Goal: Navigation & Orientation: Find specific page/section

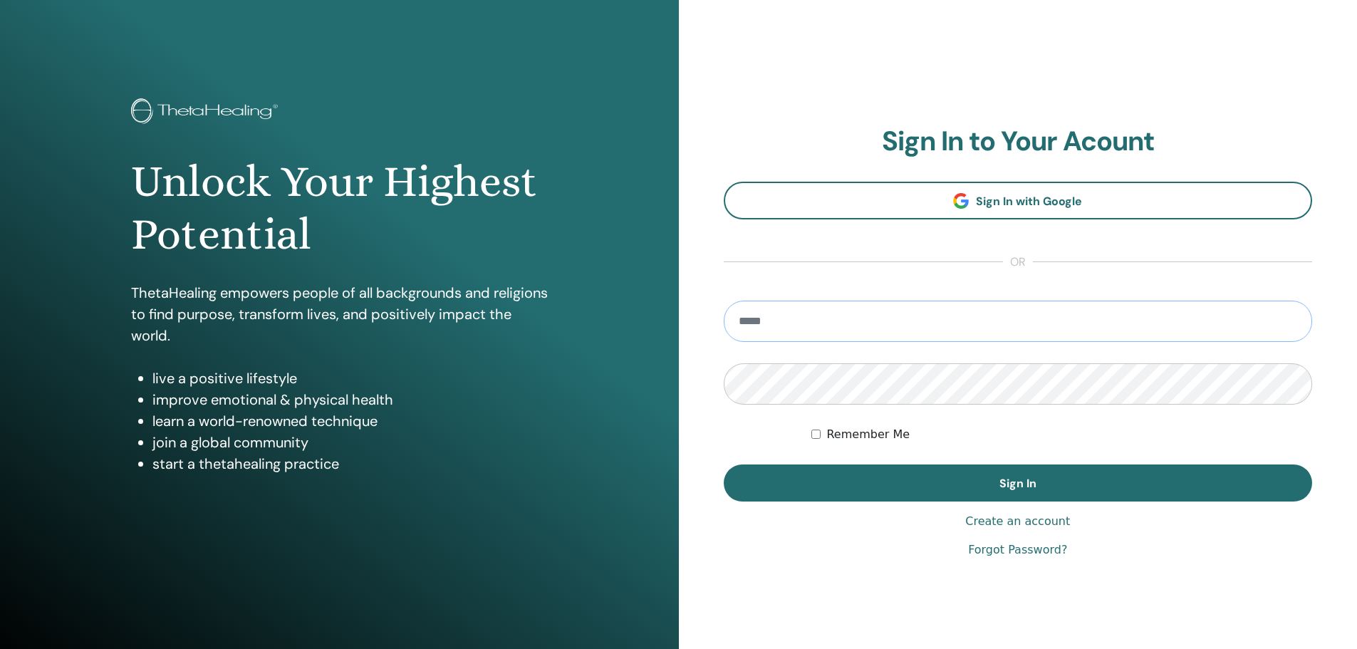
type input "**********"
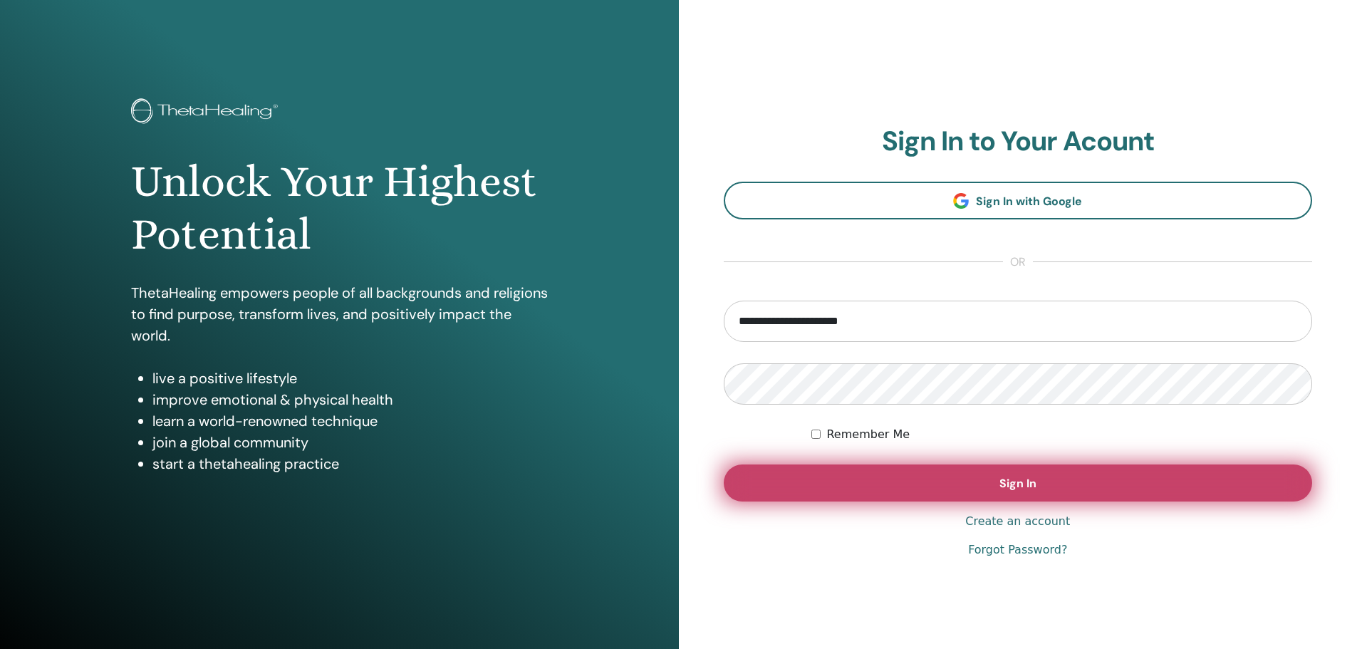
click at [1046, 494] on button "Sign In" at bounding box center [1018, 482] width 589 height 37
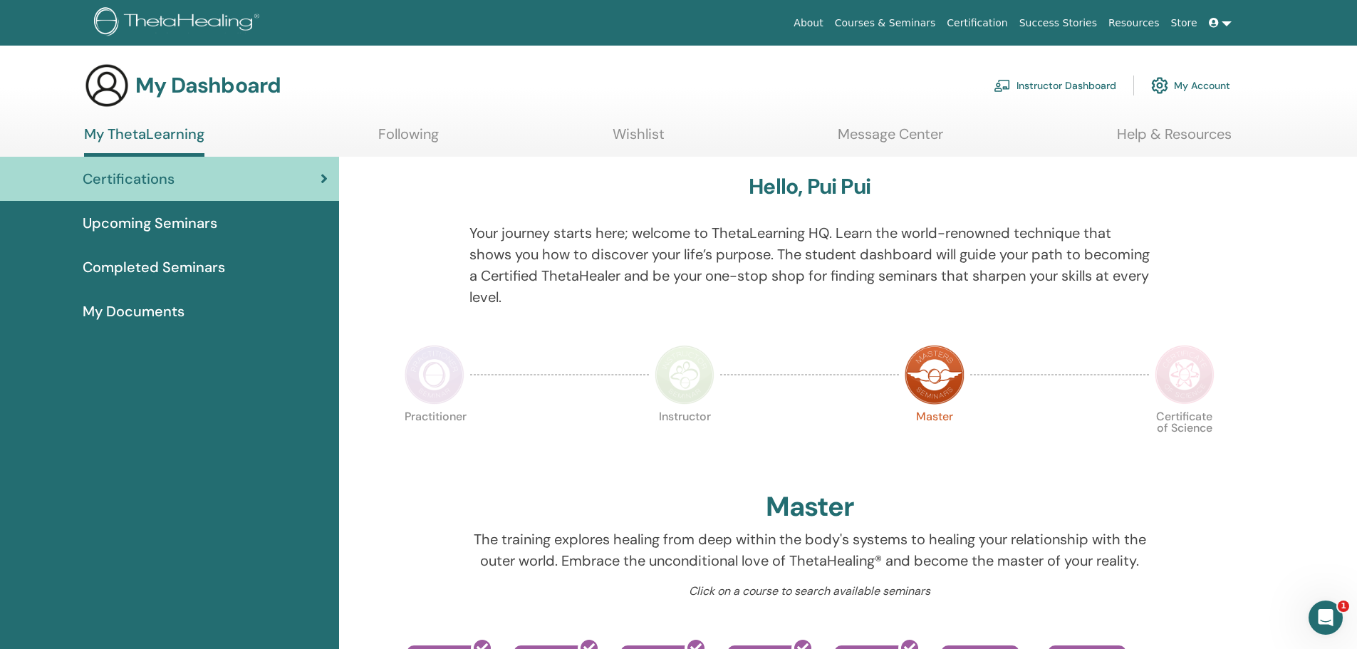
click at [149, 233] on span "Upcoming Seminars" at bounding box center [150, 222] width 135 height 21
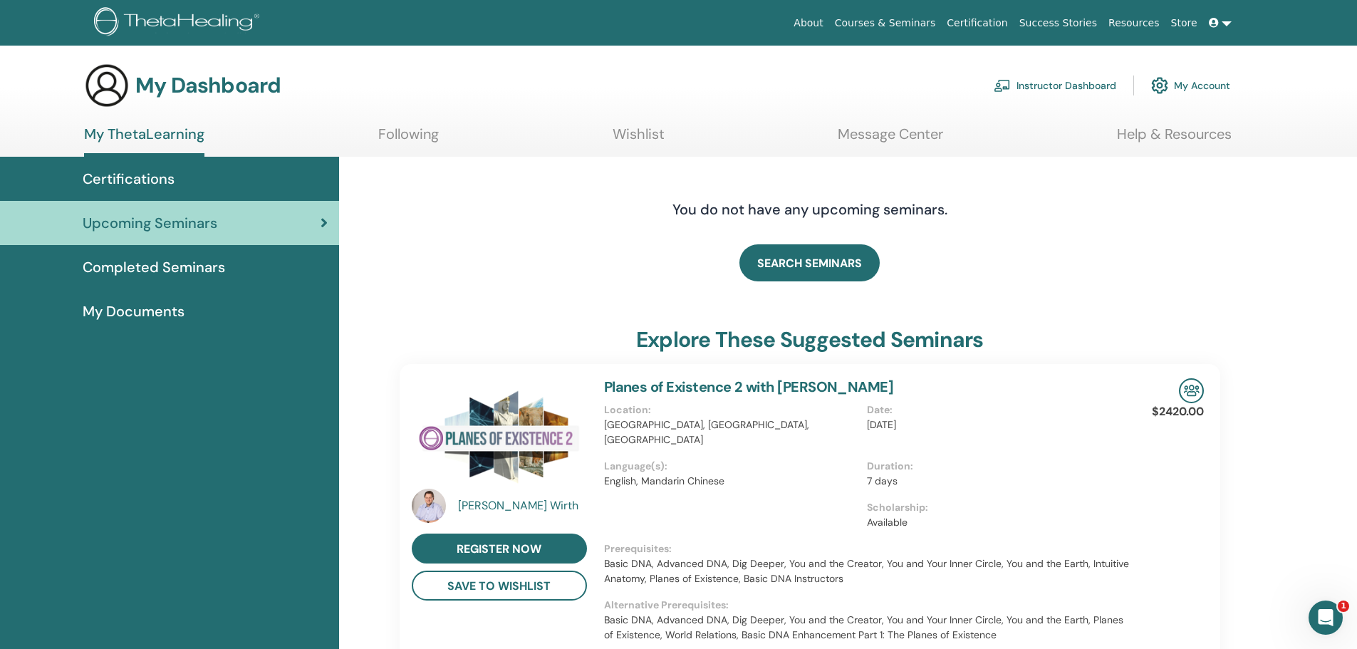
click at [167, 265] on span "Completed Seminars" at bounding box center [154, 266] width 142 height 21
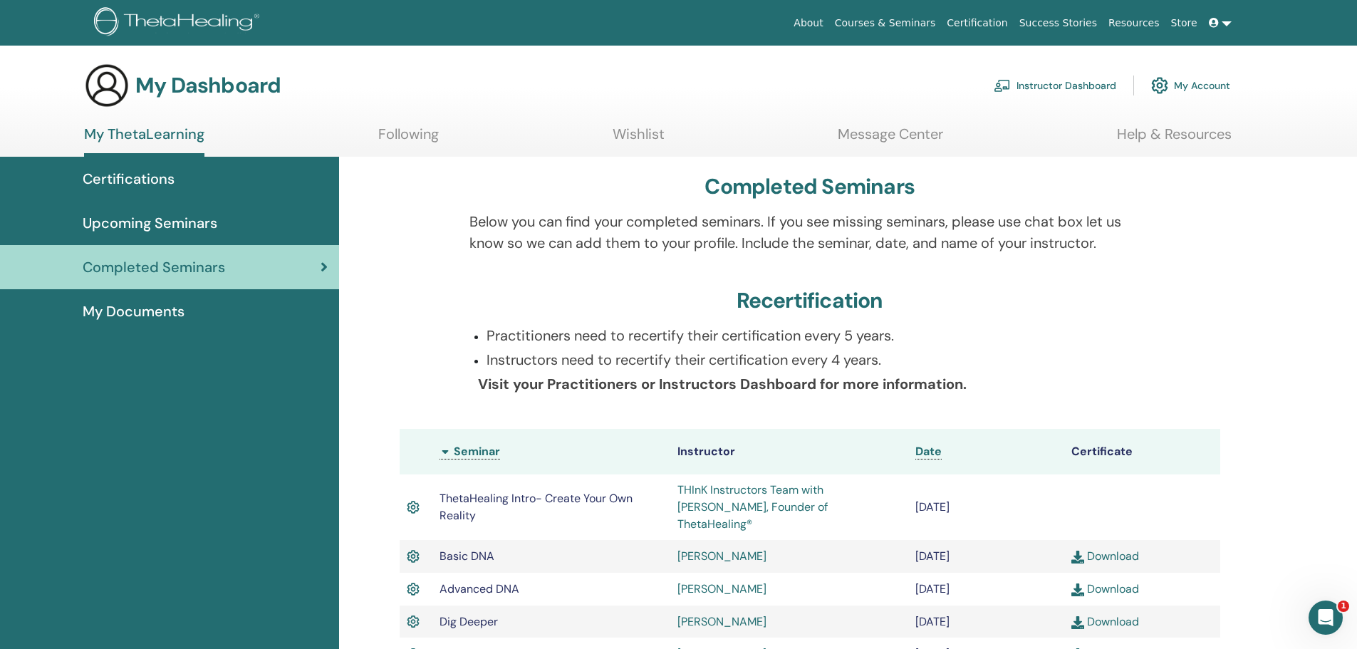
click at [1035, 85] on link "Instructor Dashboard" at bounding box center [1055, 85] width 123 height 31
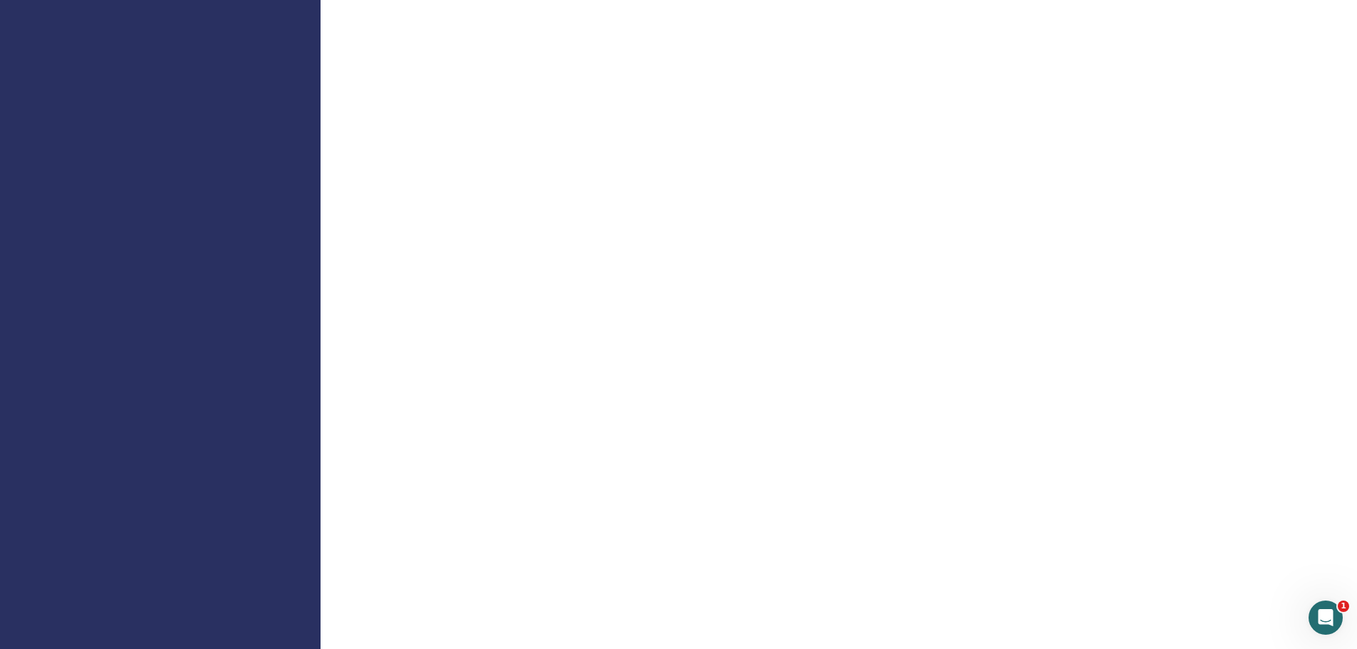
scroll to position [499, 0]
